Goal: Task Accomplishment & Management: Use online tool/utility

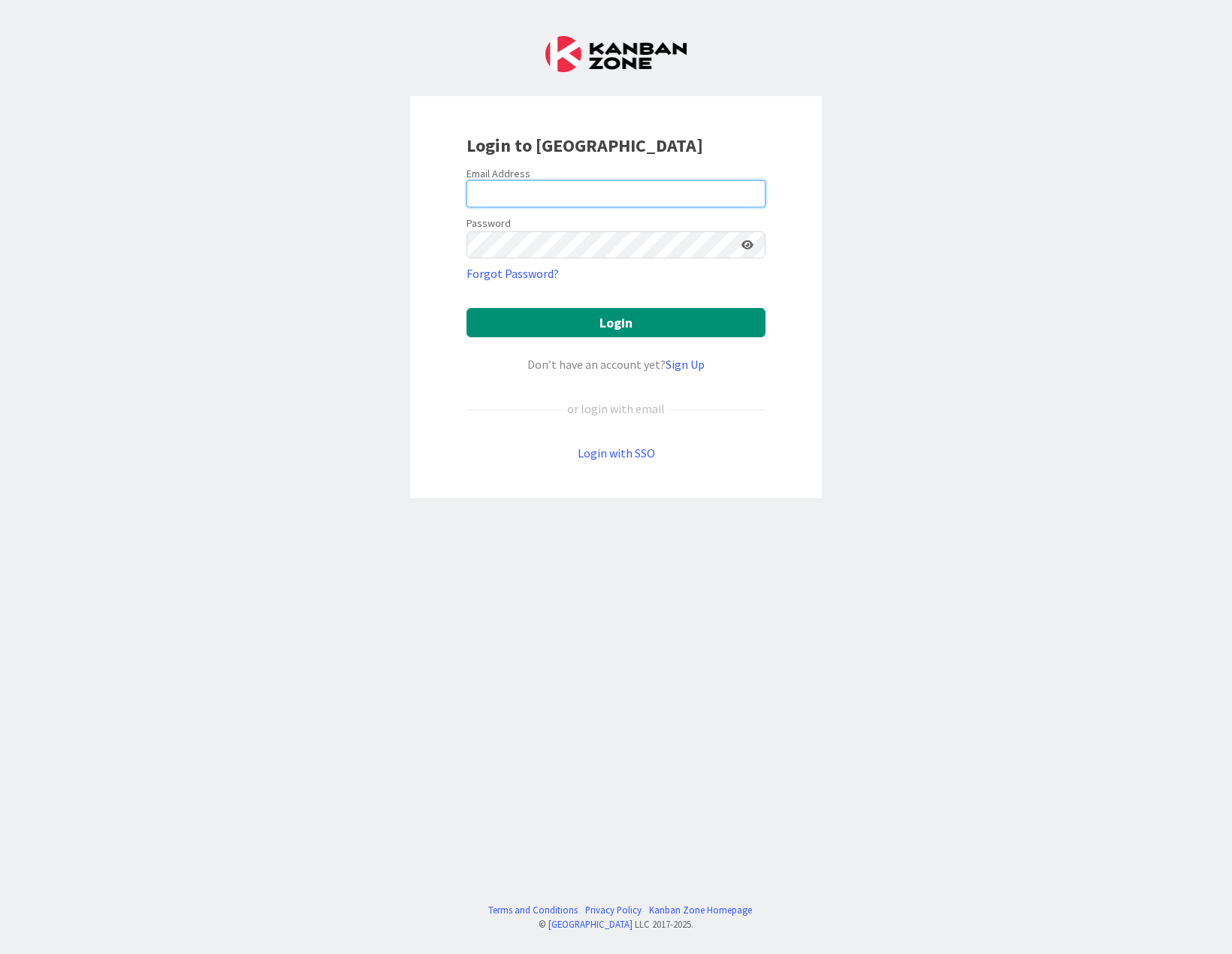
click at [507, 186] on input "email" at bounding box center [616, 194] width 299 height 27
type input "[EMAIL_ADDRESS][DOMAIN_NAME]"
click at [467, 308] on button "Login" at bounding box center [616, 323] width 299 height 29
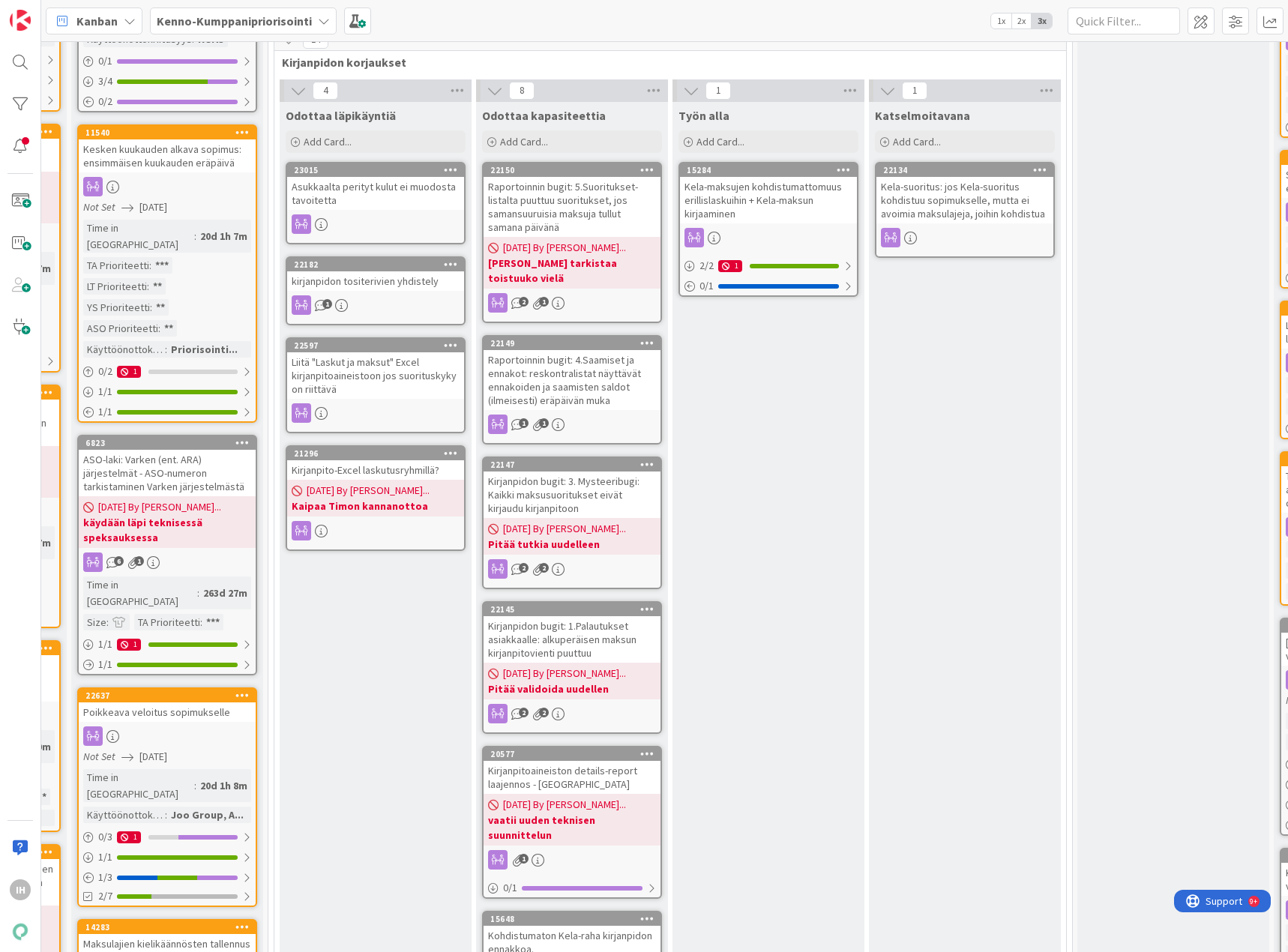
scroll to position [1124, 957]
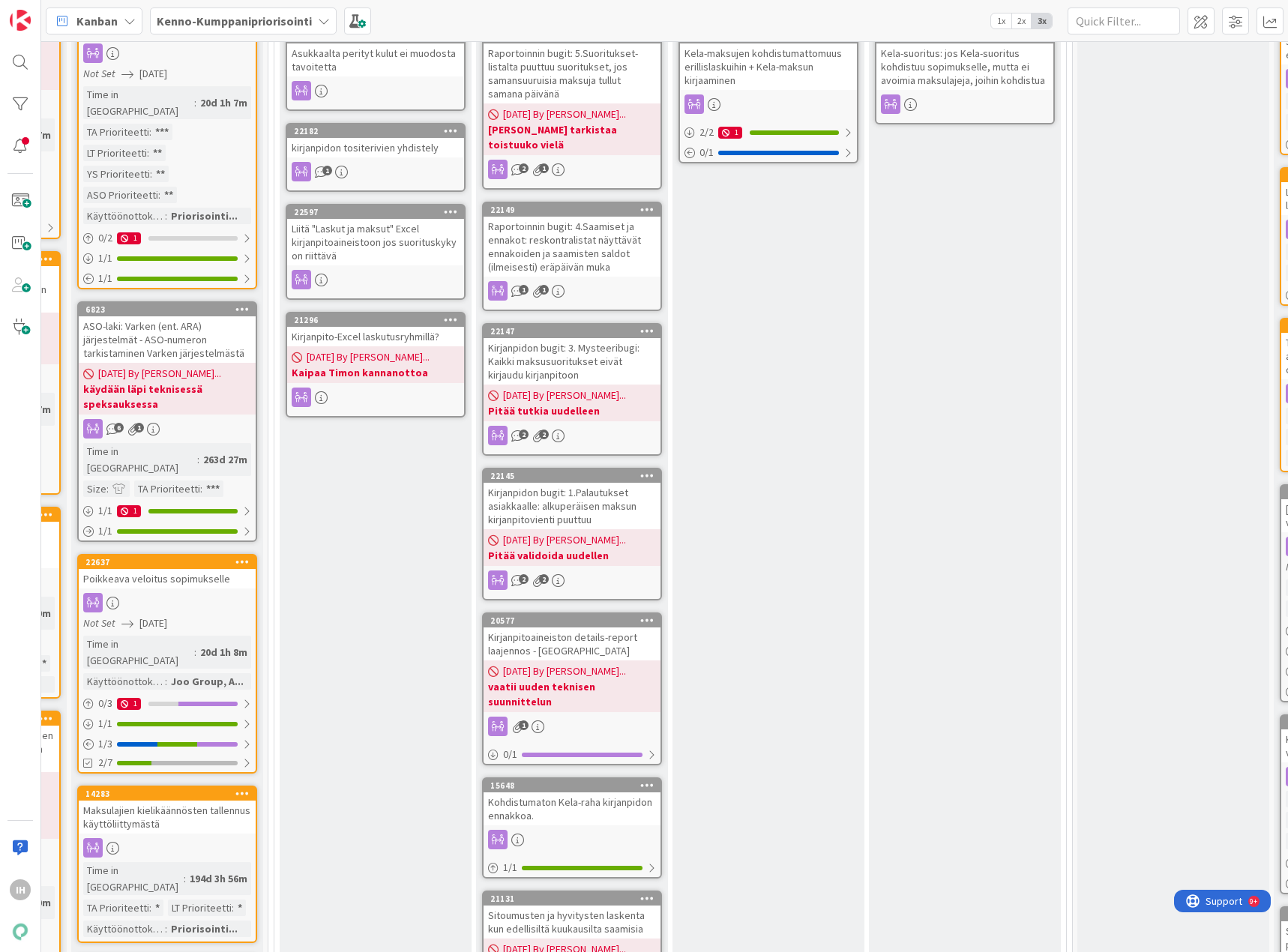
click at [953, 11] on div "Kanban Kenno-Kumppanipriorisointi 1x 2x 3x" at bounding box center [665, 21] width 1247 height 41
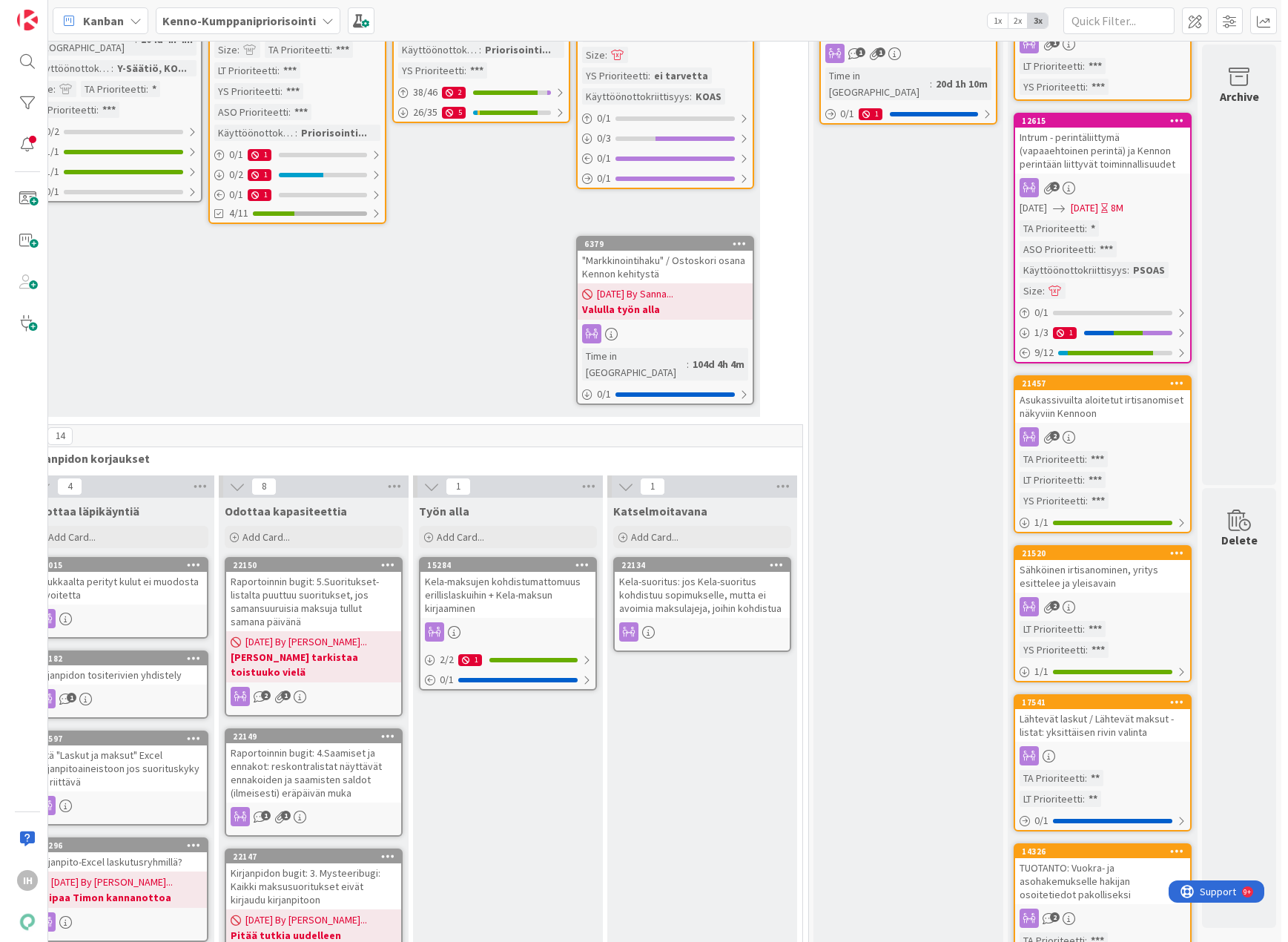
scroll to position [0, 1217]
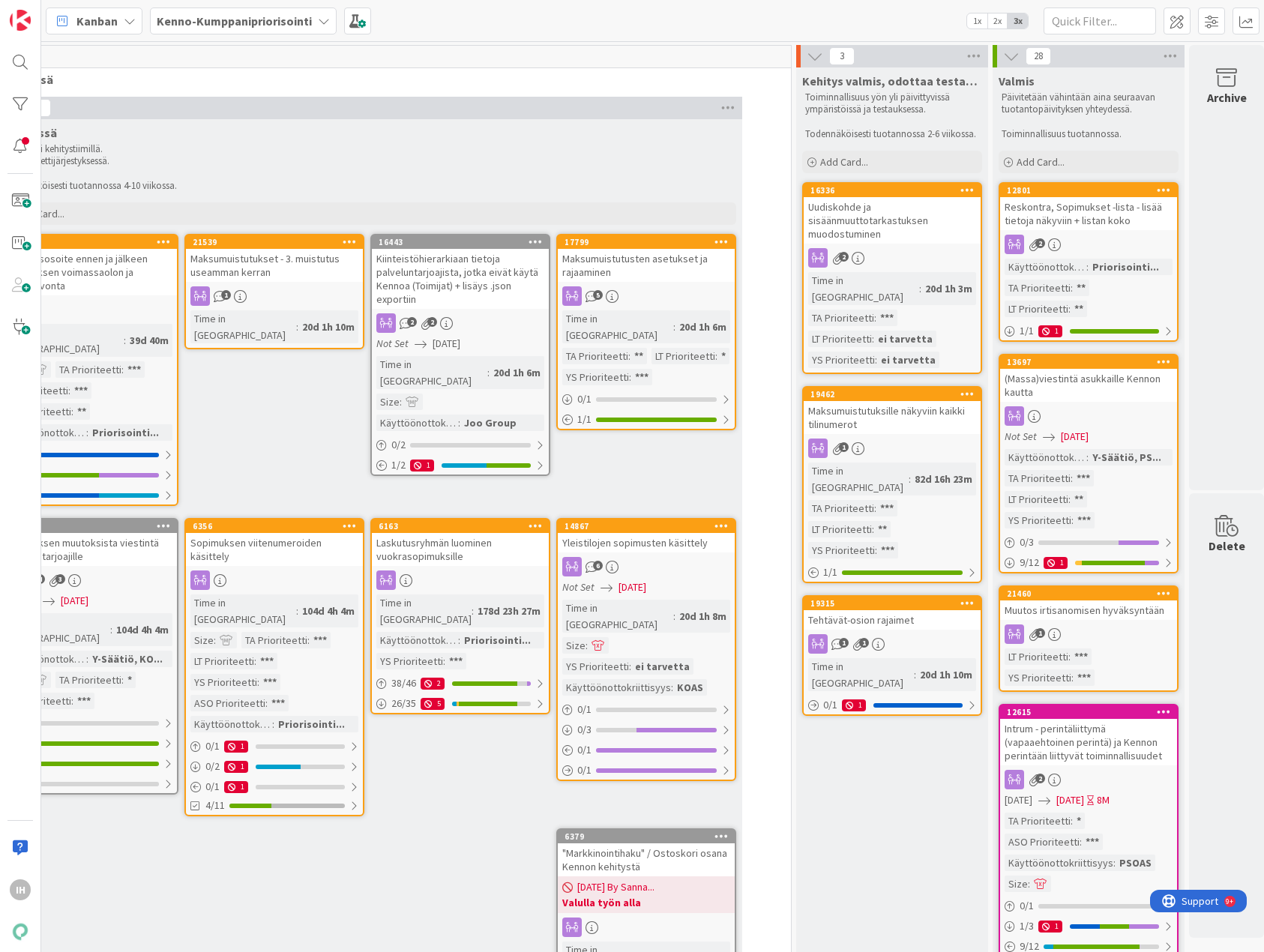
scroll to position [0, 1254]
